Goal: Task Accomplishment & Management: Use online tool/utility

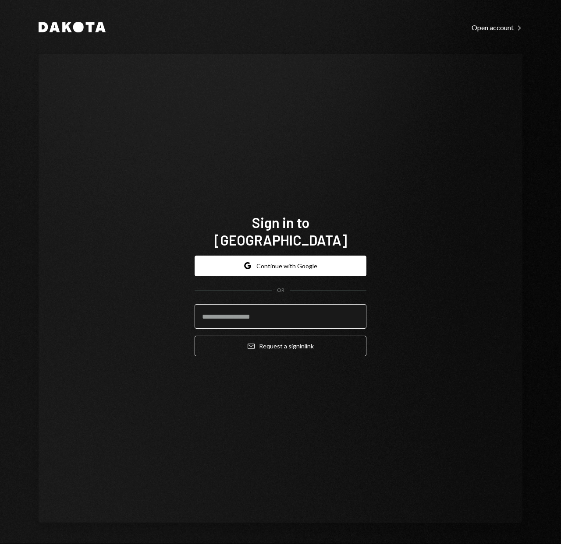
click at [252, 309] on input "email" at bounding box center [280, 316] width 172 height 25
type input "**********"
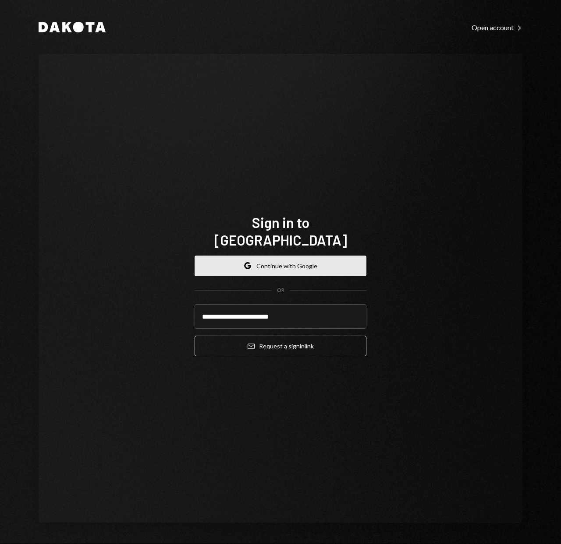
click at [298, 263] on button "Google Continue with Google" at bounding box center [280, 266] width 172 height 21
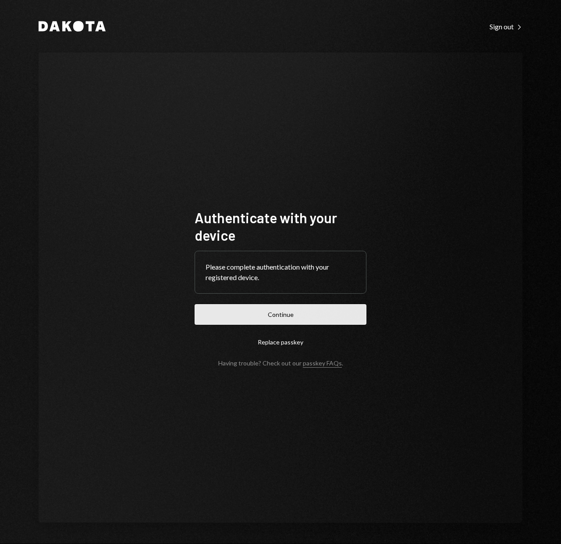
click at [300, 314] on button "Continue" at bounding box center [280, 314] width 172 height 21
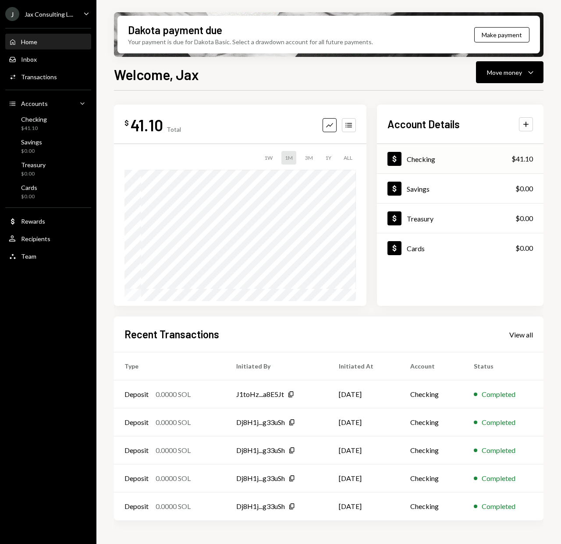
click at [418, 162] on div "Checking" at bounding box center [420, 159] width 28 height 8
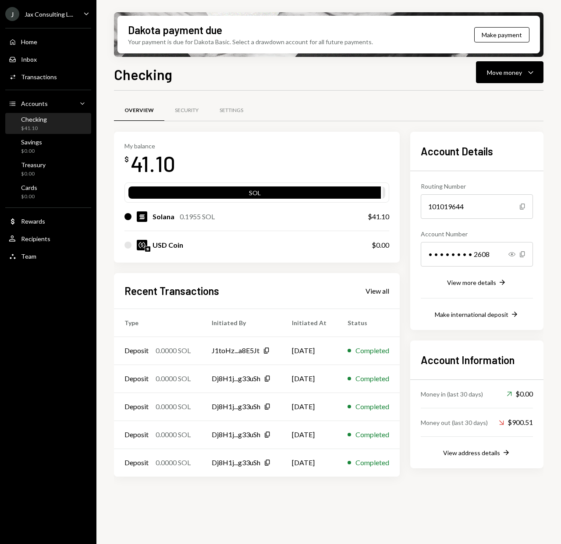
click at [144, 217] on img at bounding box center [142, 217] width 11 height 11
click at [171, 217] on div "Solana" at bounding box center [163, 217] width 22 height 11
click at [254, 193] on div "SOL" at bounding box center [254, 194] width 252 height 12
click at [535, 74] on icon "Caret Down" at bounding box center [530, 72] width 11 height 11
click at [503, 100] on div "Send" at bounding box center [502, 98] width 64 height 9
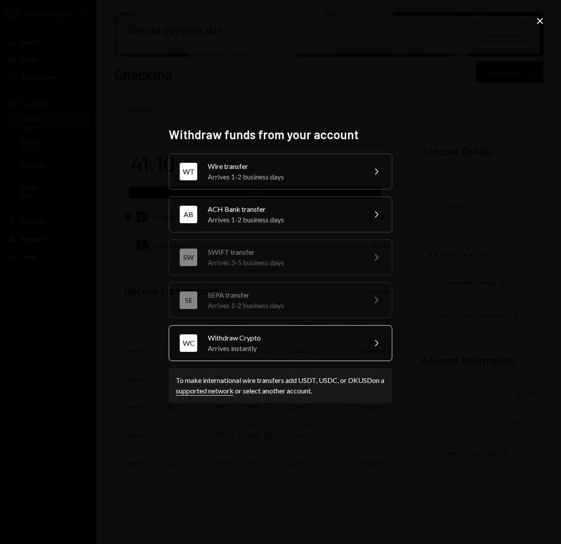
click at [343, 339] on div "Withdraw Crypto" at bounding box center [284, 338] width 152 height 11
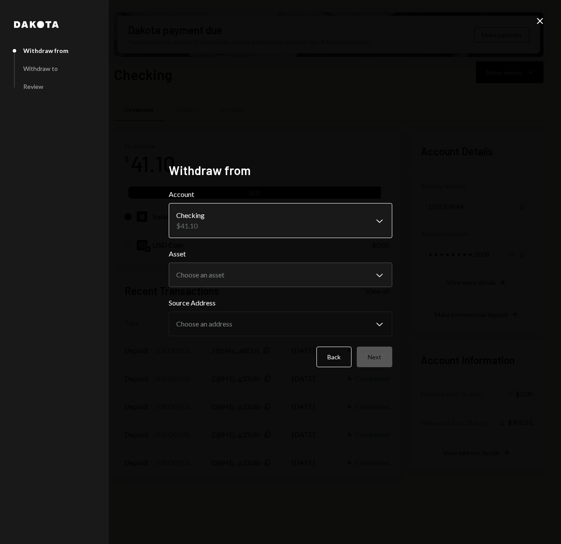
click at [303, 228] on body "J Jax Consulting L... Caret Down Home Home Inbox Inbox Activities Transactions …" at bounding box center [280, 272] width 561 height 544
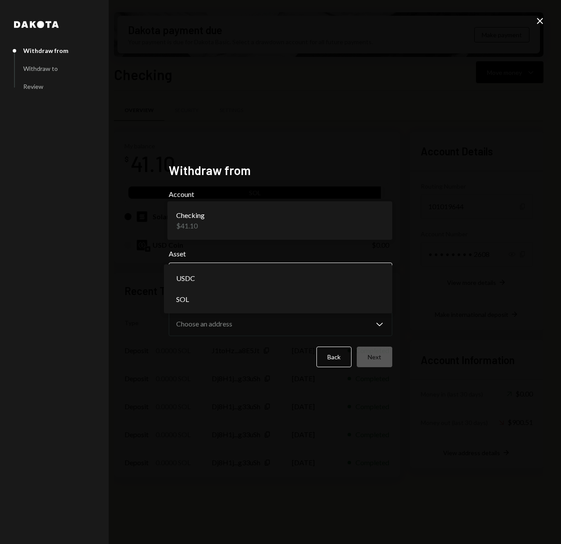
click at [283, 285] on body "J Jax Consulting L... Caret Down Home Home Inbox Inbox Activities Transactions …" at bounding box center [280, 272] width 561 height 544
select select "***"
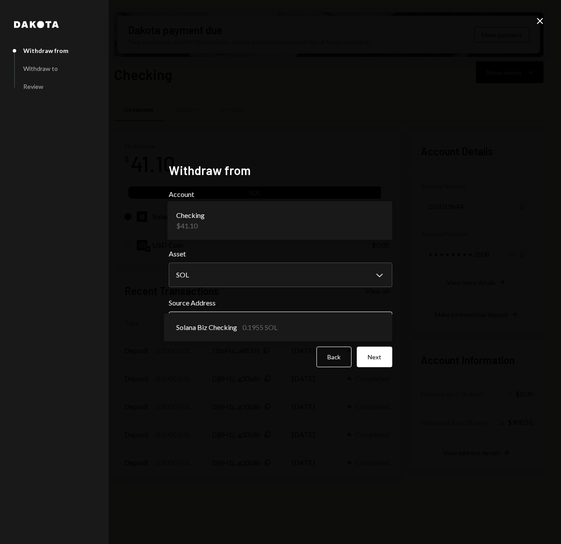
click at [282, 329] on body "J Jax Consulting L... Caret Down Home Home Inbox Inbox Activities Transactions …" at bounding box center [280, 272] width 561 height 544
click at [380, 363] on button "Next" at bounding box center [374, 357] width 35 height 21
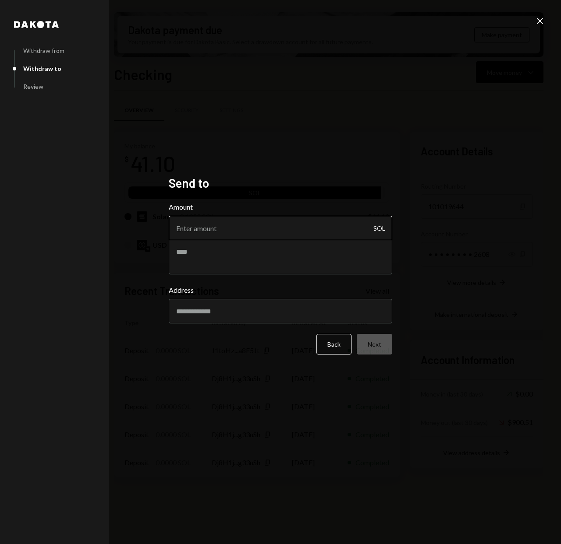
click at [301, 228] on input "Amount" at bounding box center [280, 228] width 223 height 25
click at [366, 184] on h2 "Send to" at bounding box center [280, 183] width 223 height 17
click at [343, 346] on button "Back" at bounding box center [333, 344] width 35 height 21
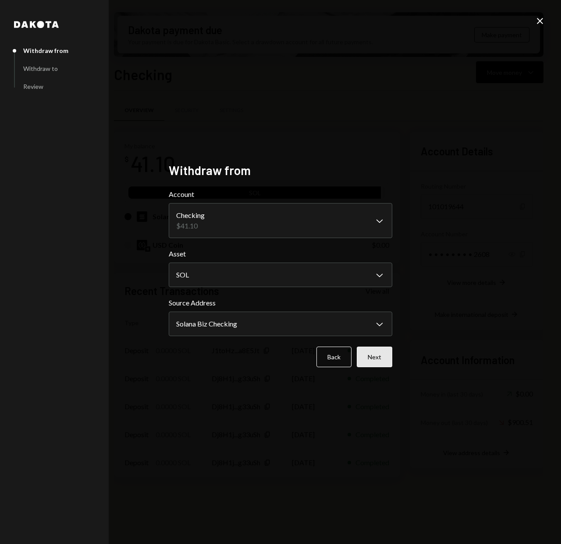
click at [371, 361] on button "Next" at bounding box center [374, 357] width 35 height 21
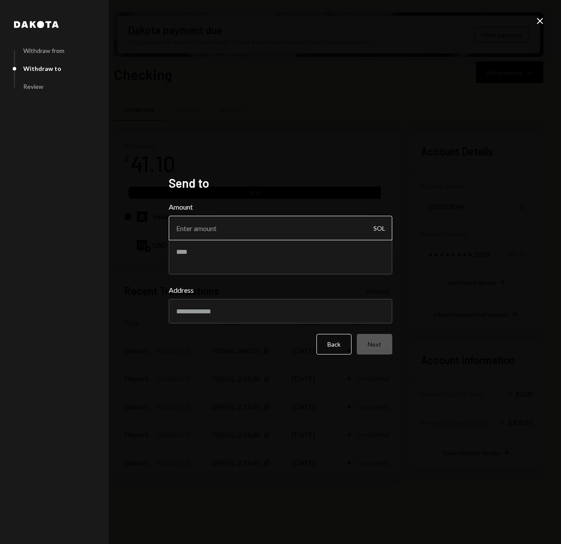
click at [280, 229] on input "Amount" at bounding box center [280, 228] width 223 height 25
type input "3"
click at [280, 260] on textarea at bounding box center [280, 257] width 223 height 35
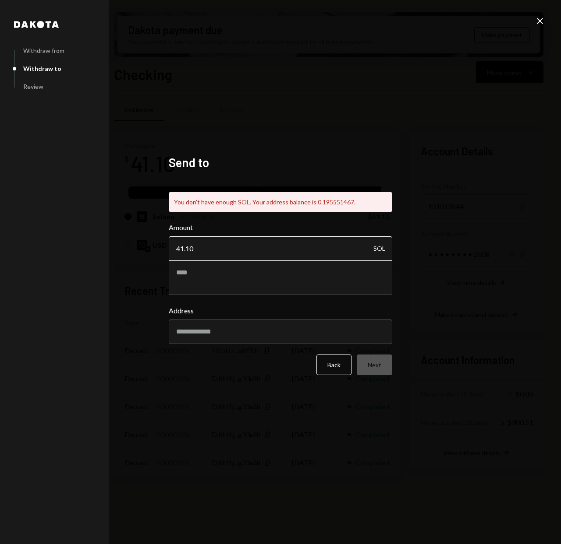
click at [284, 253] on input "41.10" at bounding box center [280, 249] width 223 height 25
click at [329, 198] on div "You don't have enough SOL. Your address balance is 0.195551467." at bounding box center [280, 202] width 223 height 20
copy div "0.195551467"
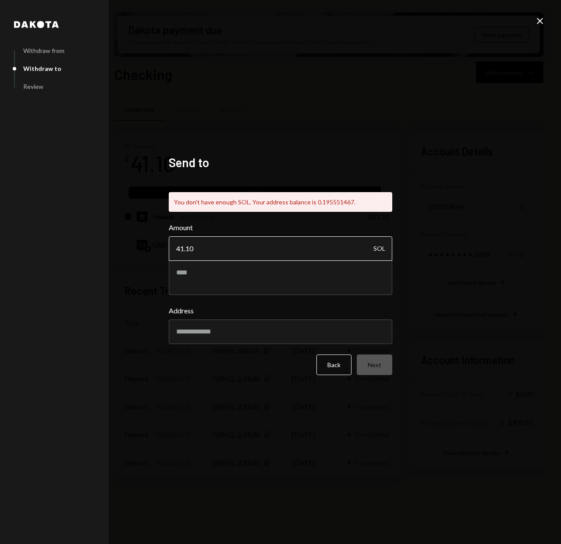
click at [262, 247] on input "41.10" at bounding box center [280, 249] width 223 height 25
paste input "0.195551467"
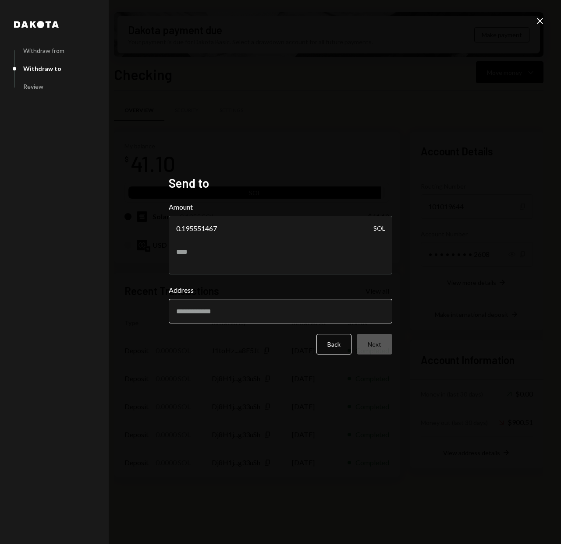
type input "0.195551467"
click at [251, 306] on input "Address" at bounding box center [280, 311] width 223 height 25
paste input "**********"
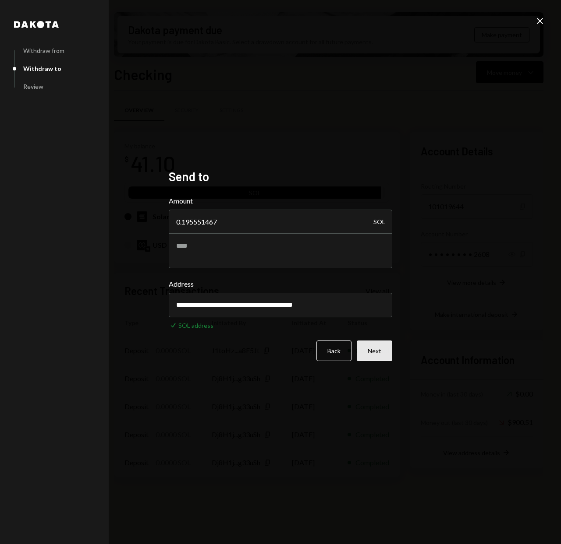
type input "**********"
click at [370, 350] on button "Next" at bounding box center [374, 351] width 35 height 21
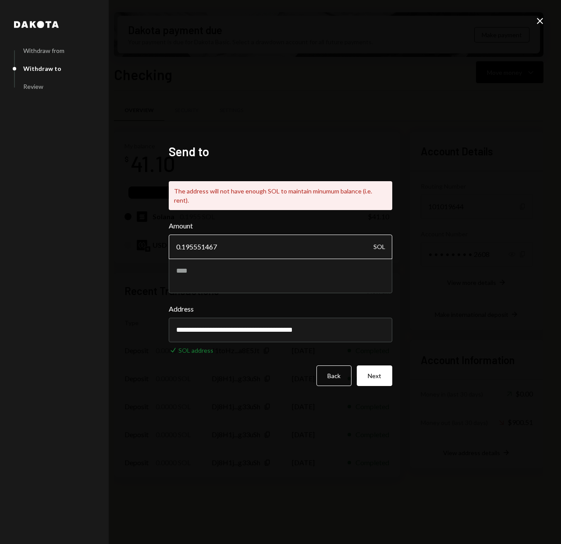
drag, startPoint x: 194, startPoint y: 242, endPoint x: 292, endPoint y: 252, distance: 98.2
click at [292, 252] on input "0.195551467" at bounding box center [280, 247] width 223 height 25
click at [430, 316] on div "**********" at bounding box center [280, 272] width 561 height 544
click at [386, 370] on button "Next" at bounding box center [374, 376] width 35 height 21
click at [238, 244] on input "0.195" at bounding box center [280, 247] width 223 height 25
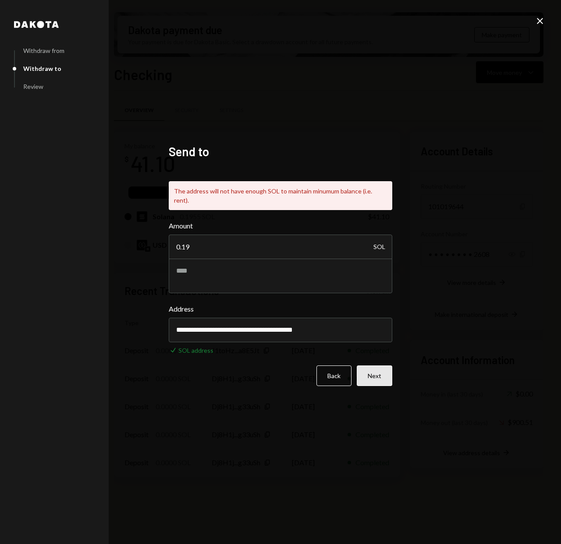
type input "0.19"
click at [366, 368] on button "Next" at bounding box center [374, 376] width 35 height 21
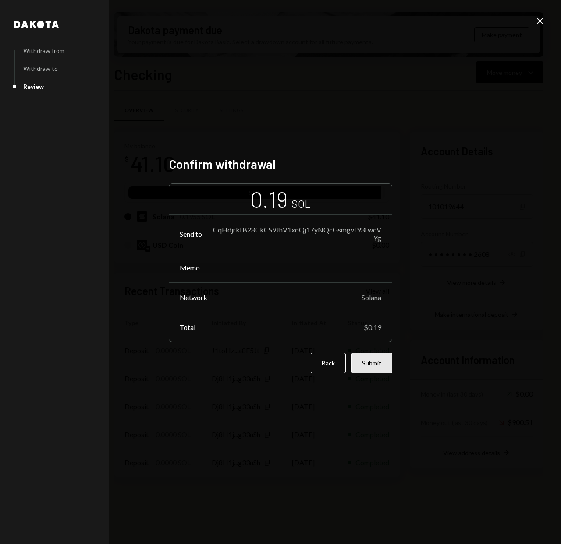
click at [383, 369] on button "Submit" at bounding box center [371, 363] width 41 height 21
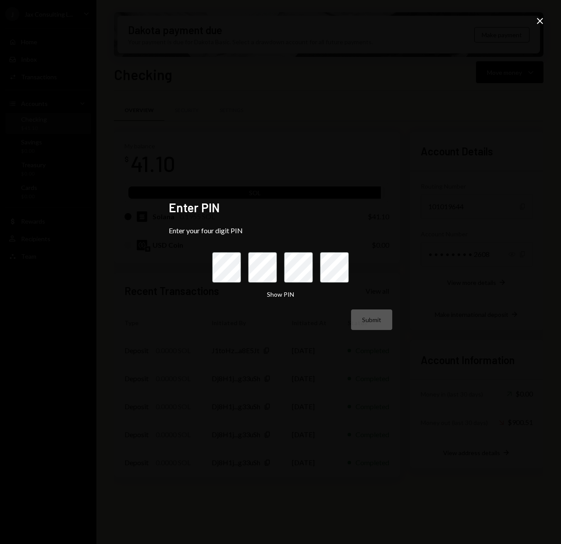
click at [537, 27] on div "Close" at bounding box center [539, 22] width 11 height 12
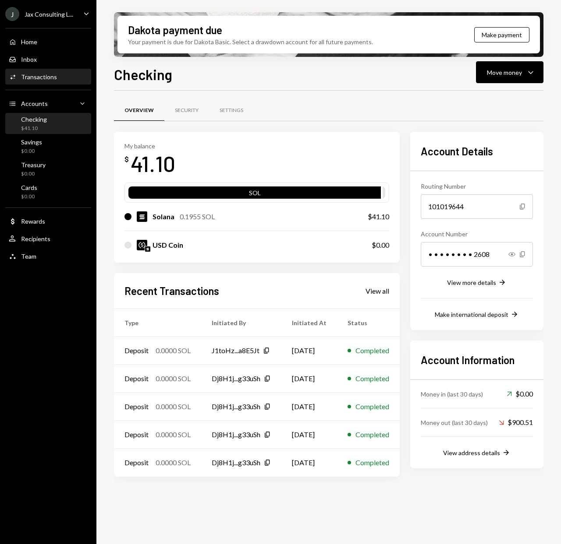
click at [68, 79] on div "Activities Transactions" at bounding box center [48, 77] width 79 height 8
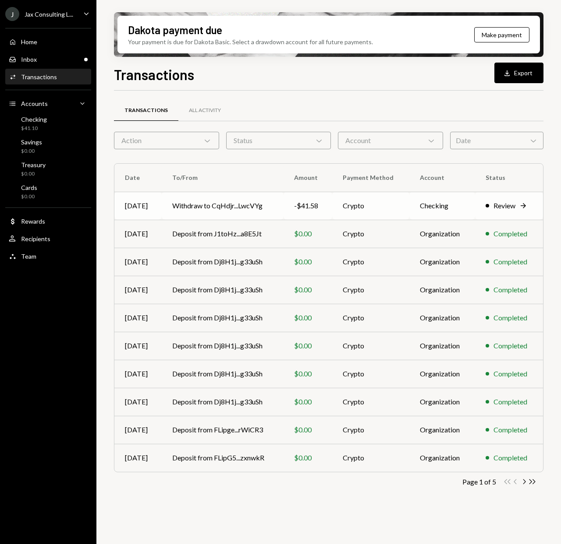
click at [256, 212] on td "Withdraw to CqHdjr...LwcVYg" at bounding box center [223, 206] width 122 height 28
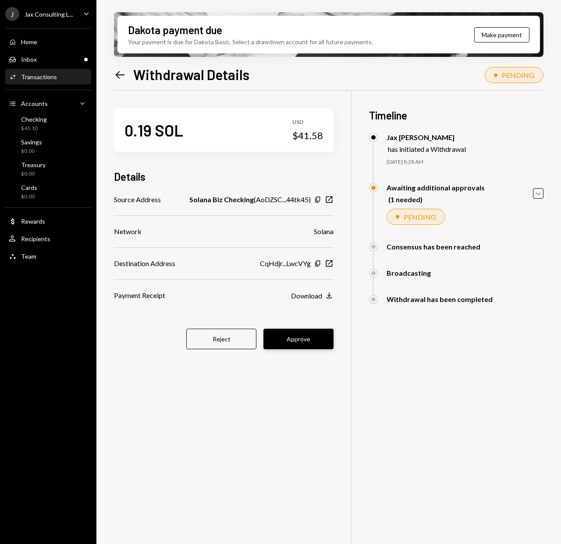
click at [307, 335] on button "Approve" at bounding box center [298, 339] width 70 height 21
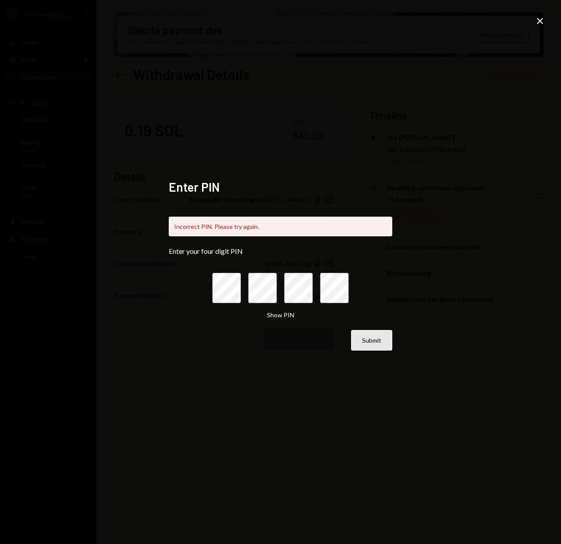
click at [363, 332] on button "Submit" at bounding box center [371, 340] width 41 height 21
click at [295, 311] on div "Show PIN" at bounding box center [280, 315] width 137 height 9
click at [287, 313] on button "Show PIN" at bounding box center [280, 315] width 27 height 8
click at [543, 18] on icon "Close" at bounding box center [539, 21] width 11 height 11
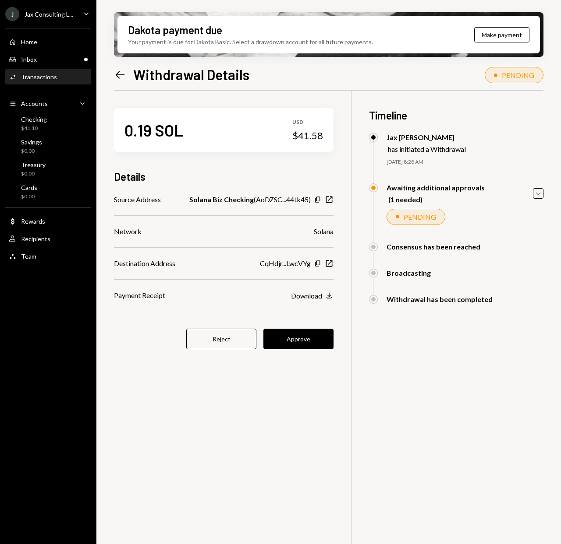
click at [63, 18] on div "Jax Consulting L..." at bounding box center [49, 14] width 49 height 7
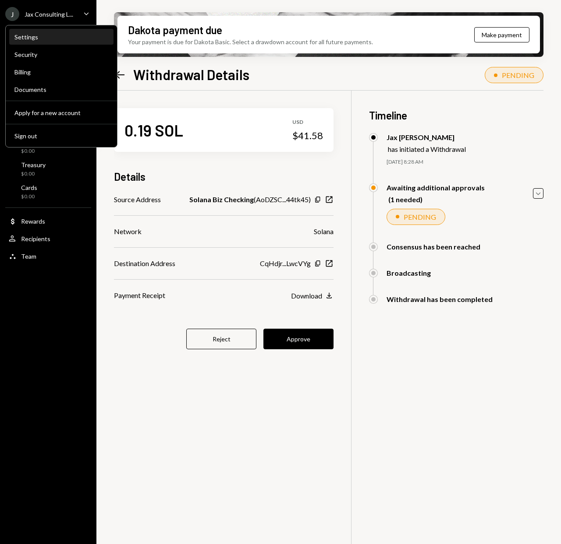
click at [52, 39] on div "Settings" at bounding box center [61, 36] width 94 height 7
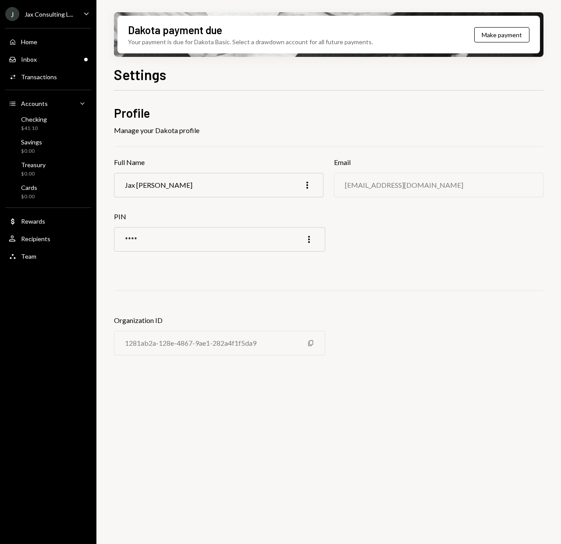
click at [56, 21] on ul "J Jax Consulting L... Caret Down Home Home Inbox Inbox Activities Transactions …" at bounding box center [48, 133] width 96 height 266
click at [310, 237] on icon "More" at bounding box center [309, 239] width 11 height 11
click at [287, 271] on div "Profile Manage your Dakota profile Full Name Jax [PERSON_NAME] More Email [EMAI…" at bounding box center [328, 237] width 429 height 265
click at [311, 240] on icon "More" at bounding box center [309, 239] width 11 height 11
click at [295, 258] on div "Edit" at bounding box center [289, 258] width 44 height 15
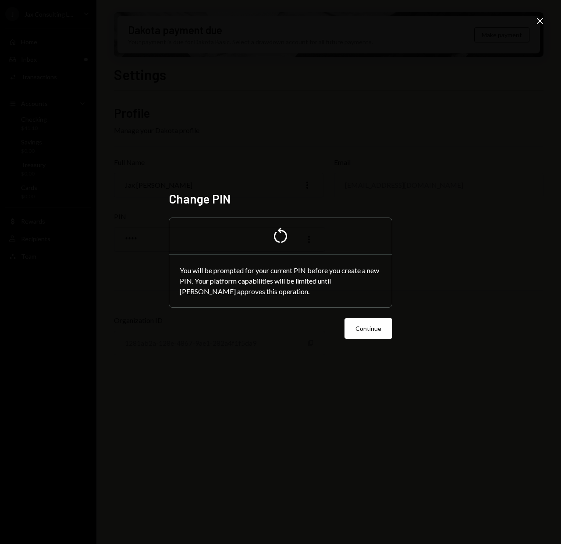
click at [281, 231] on icon at bounding box center [280, 235] width 13 height 15
click at [371, 327] on button "Continue" at bounding box center [368, 328] width 48 height 21
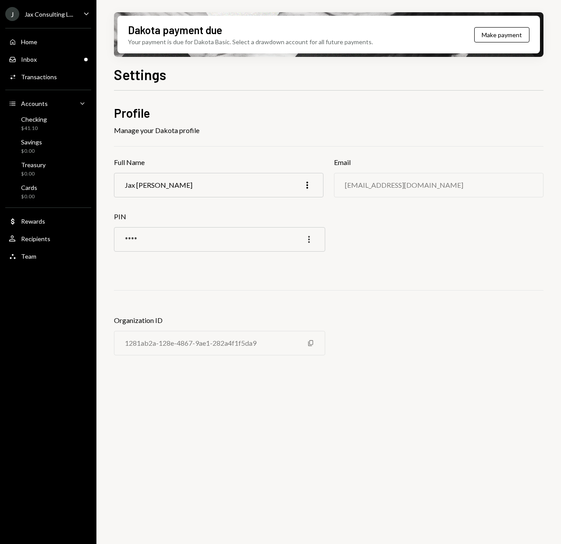
click at [313, 242] on icon "More" at bounding box center [309, 239] width 11 height 11
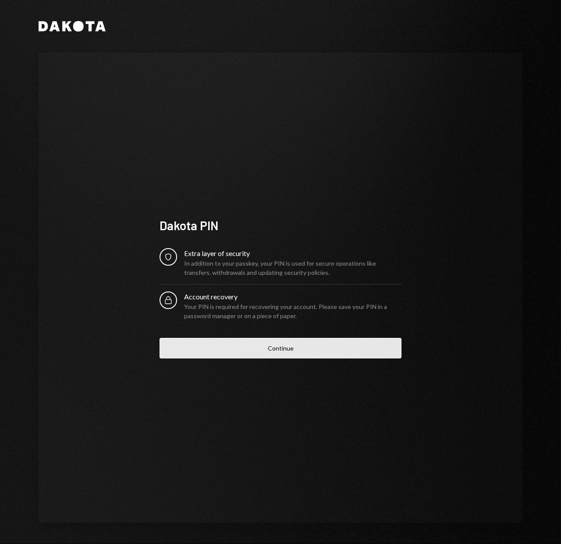
click at [272, 350] on button "Continue" at bounding box center [280, 348] width 242 height 21
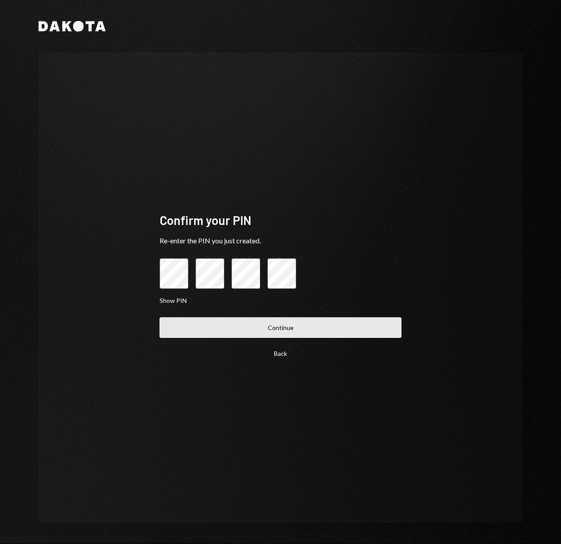
click at [228, 323] on button "Continue" at bounding box center [280, 328] width 242 height 21
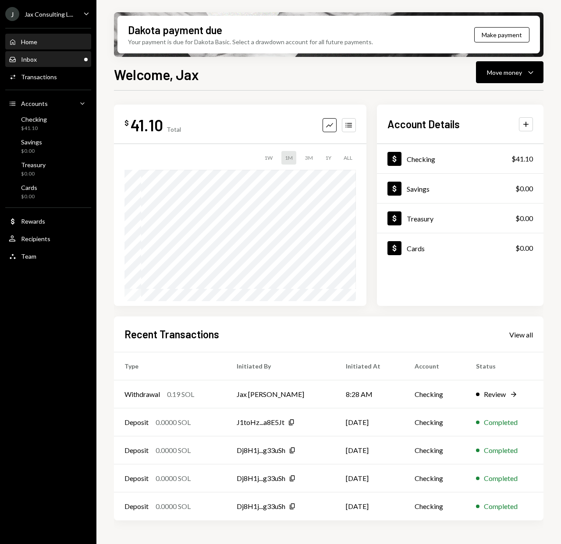
click at [57, 61] on div "Inbox Inbox" at bounding box center [48, 60] width 79 height 8
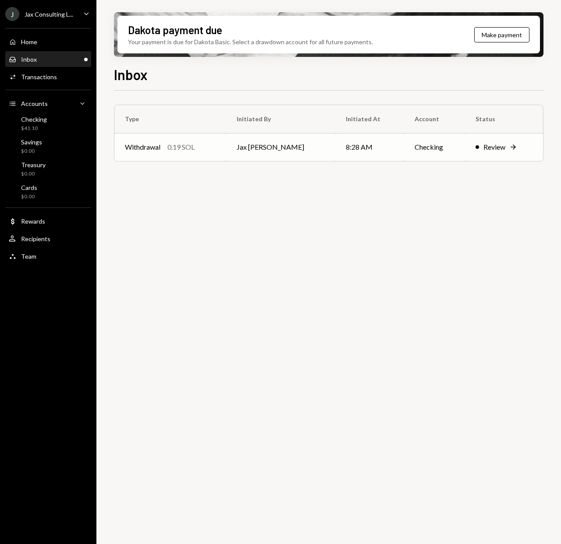
click at [501, 142] on div "Review Right Arrow" at bounding box center [503, 147] width 57 height 11
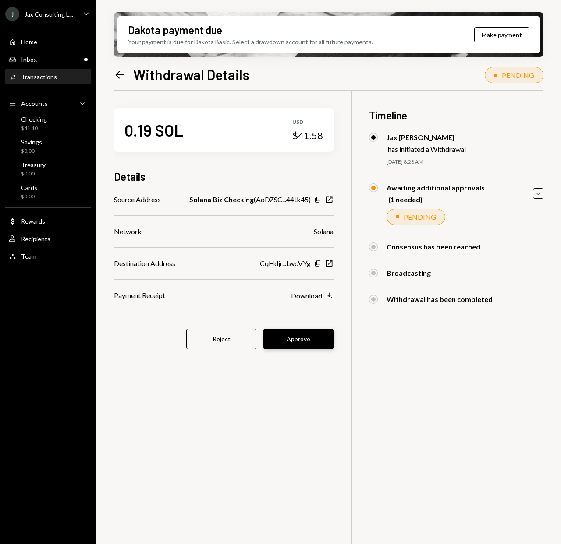
click at [317, 334] on button "Approve" at bounding box center [298, 339] width 70 height 21
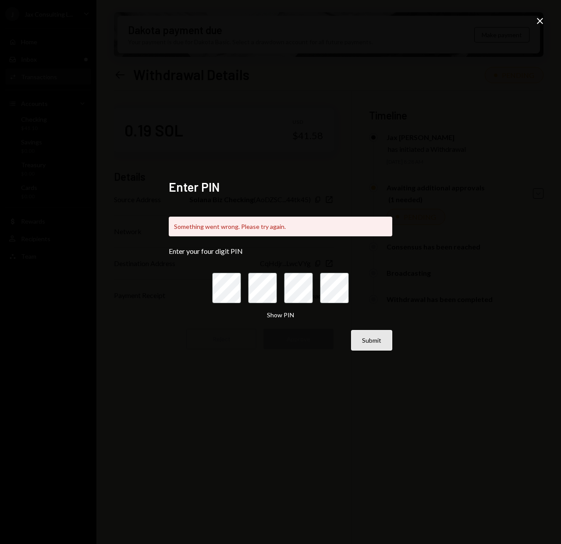
click at [376, 338] on button "Submit" at bounding box center [371, 340] width 41 height 21
click at [539, 23] on icon "Close" at bounding box center [539, 21] width 11 height 11
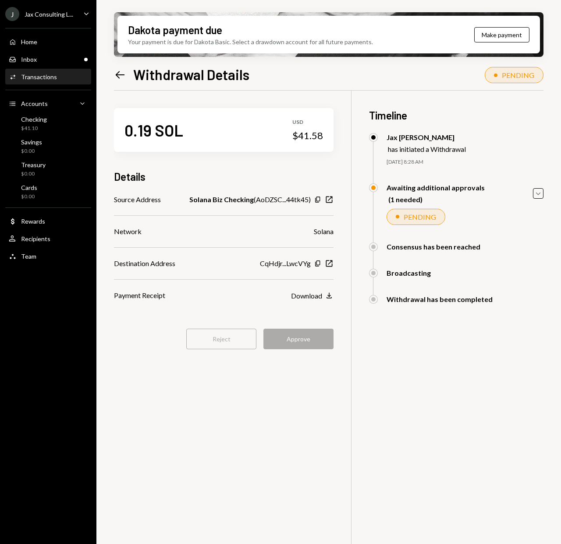
click at [80, 14] on div "J Jax Consulting L... Caret Down" at bounding box center [48, 14] width 96 height 14
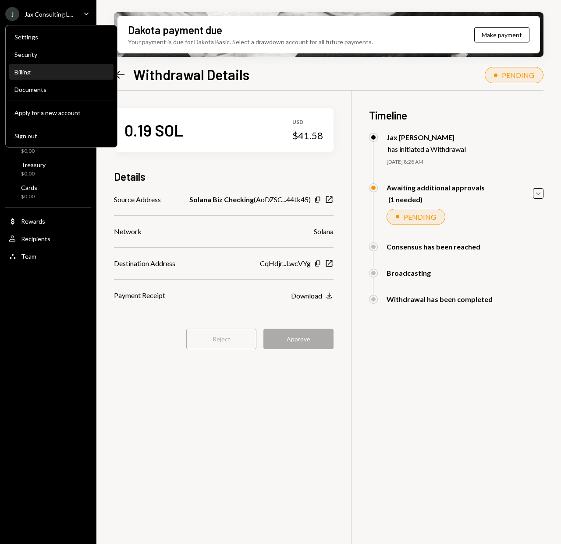
click at [39, 74] on div "Billing" at bounding box center [61, 71] width 94 height 7
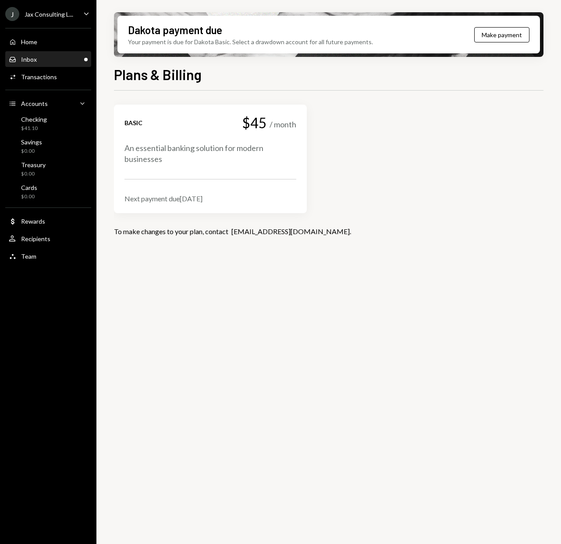
click at [54, 61] on div "Inbox Inbox" at bounding box center [48, 60] width 79 height 8
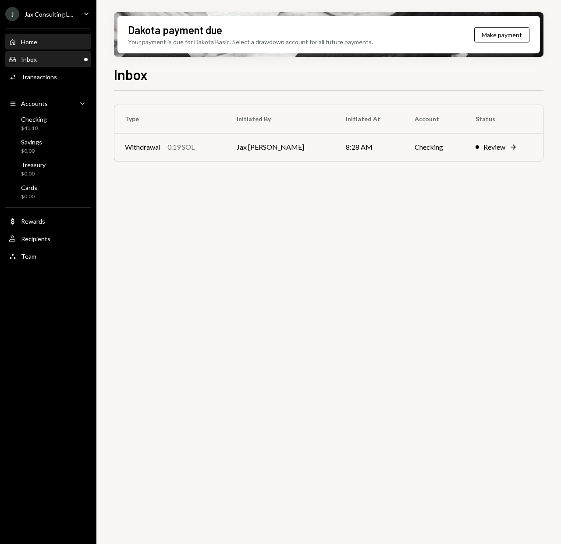
click at [53, 39] on div "Home Home" at bounding box center [48, 42] width 79 height 8
